Goal: Find specific page/section

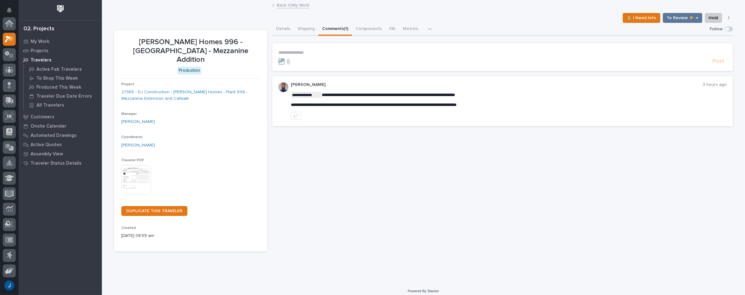
scroll to position [15, 0]
click at [343, 60] on div at bounding box center [493, 61] width 431 height 6
click at [710, 85] on p "3 hours ago" at bounding box center [714, 84] width 24 height 5
click at [159, 48] on p "[PERSON_NAME] Homes 996 - [GEOGRAPHIC_DATA] - Mezzanine Addition" at bounding box center [190, 51] width 139 height 27
click at [135, 169] on img at bounding box center [136, 180] width 30 height 30
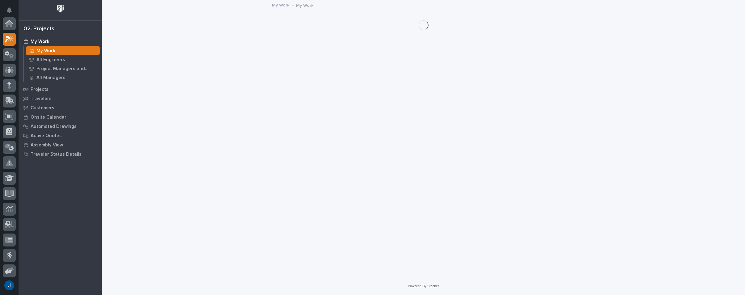
scroll to position [17, 0]
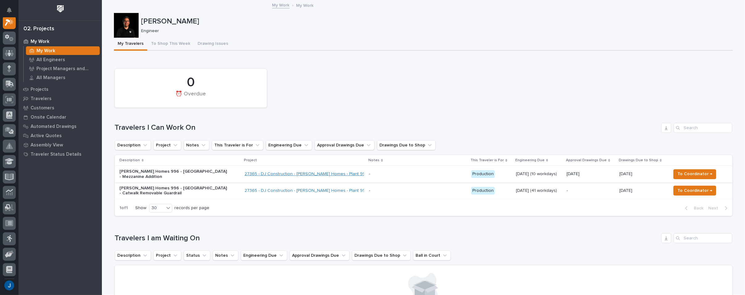
click at [276, 172] on link "27365 - DJ Construction - [PERSON_NAME] Homes - Plant 996 - Mezzanine Extension…" at bounding box center [341, 173] width 195 height 5
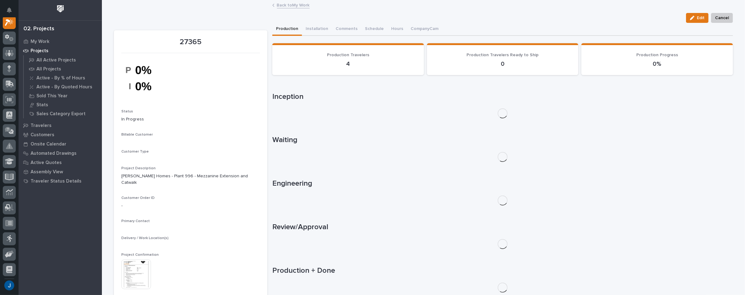
scroll to position [15, 0]
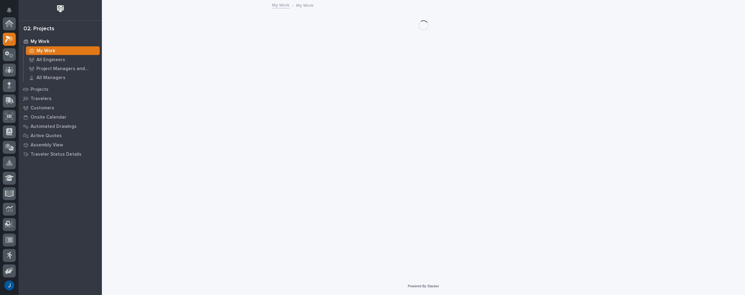
scroll to position [17, 0]
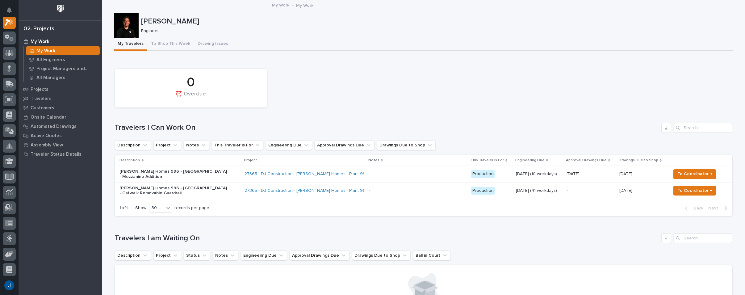
click at [163, 170] on p "[PERSON_NAME] Homes 996 - [GEOGRAPHIC_DATA] - Mezzanine Addition" at bounding box center [174, 174] width 108 height 10
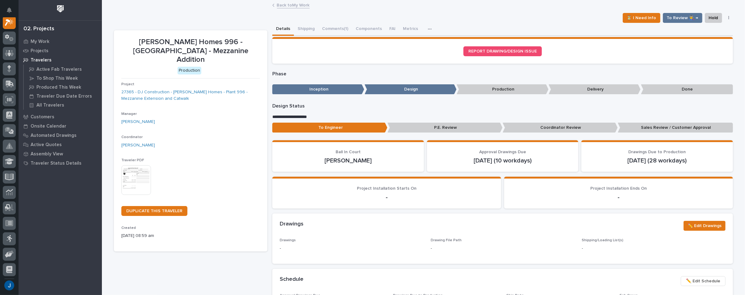
scroll to position [15, 0]
